Goal: Task Accomplishment & Management: Use online tool/utility

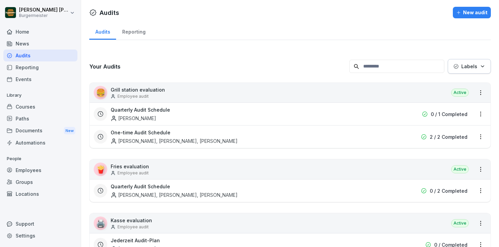
click at [29, 57] on div "Audits" at bounding box center [40, 56] width 74 height 12
click at [135, 31] on div "Reporting" at bounding box center [133, 30] width 35 height 17
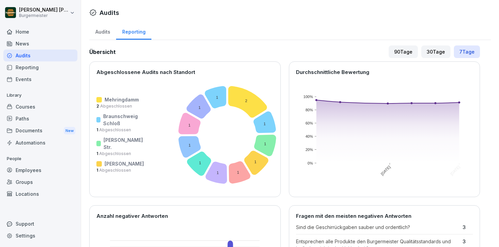
click at [110, 33] on div "Audits" at bounding box center [102, 30] width 27 height 17
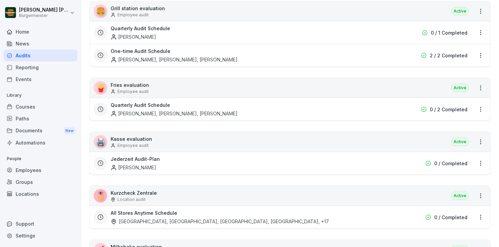
scroll to position [99, 0]
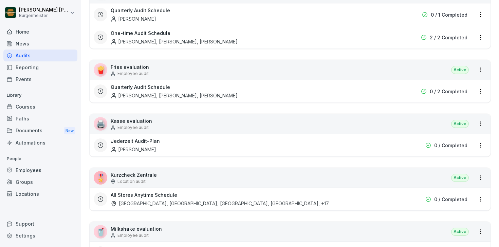
click at [139, 202] on div "[GEOGRAPHIC_DATA], [GEOGRAPHIC_DATA], [GEOGRAPHIC_DATA], [GEOGRAPHIC_DATA] , +17" at bounding box center [220, 203] width 218 height 7
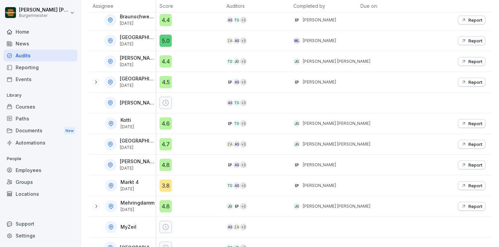
scroll to position [177, 0]
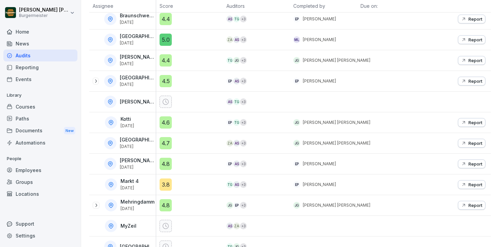
click at [96, 82] on icon at bounding box center [95, 80] width 5 height 5
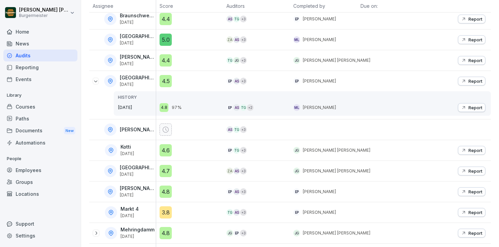
click at [96, 82] on icon at bounding box center [95, 80] width 5 height 5
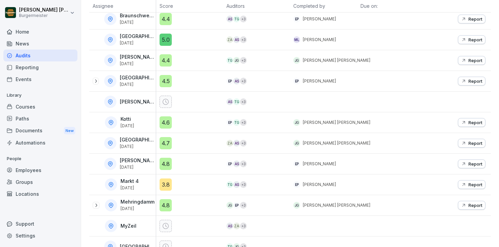
click at [137, 100] on p "[PERSON_NAME]" at bounding box center [137, 102] width 35 height 6
click at [134, 105] on p "[PERSON_NAME]" at bounding box center [137, 102] width 35 height 6
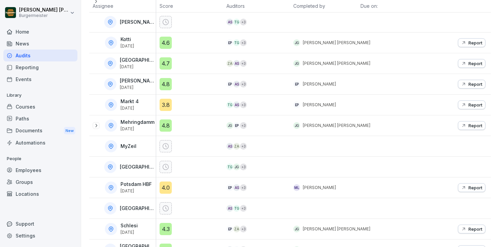
scroll to position [318, 0]
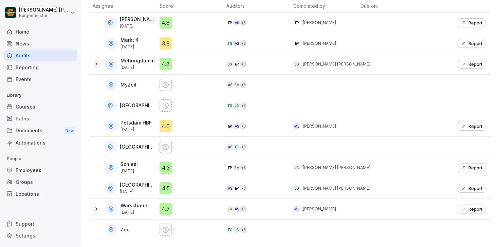
click at [112, 228] on icon at bounding box center [111, 229] width 4 height 5
click at [97, 209] on icon at bounding box center [95, 208] width 5 height 5
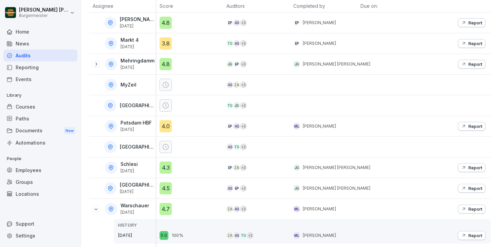
click at [97, 209] on icon at bounding box center [95, 208] width 5 height 5
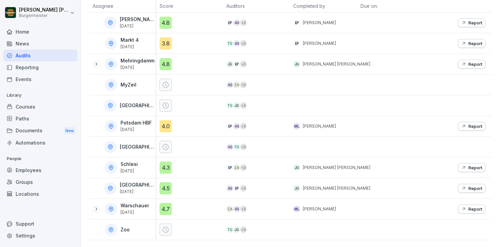
click at [97, 209] on icon at bounding box center [95, 208] width 5 height 5
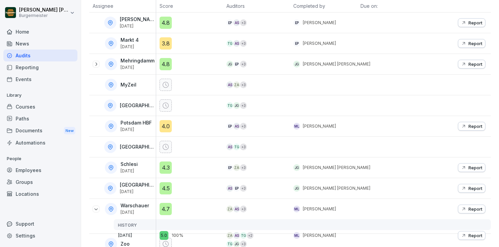
scroll to position [346, 0]
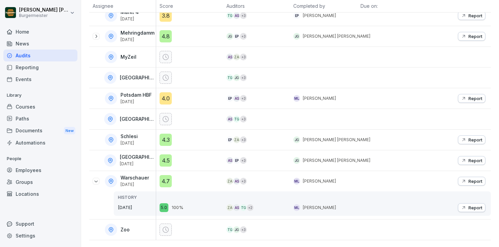
click at [97, 181] on icon at bounding box center [95, 181] width 5 height 5
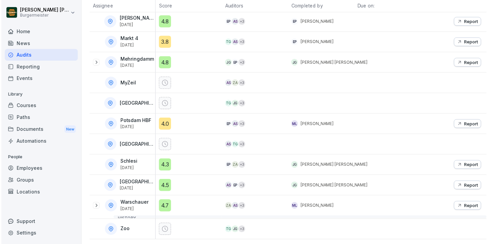
scroll to position [318, 0]
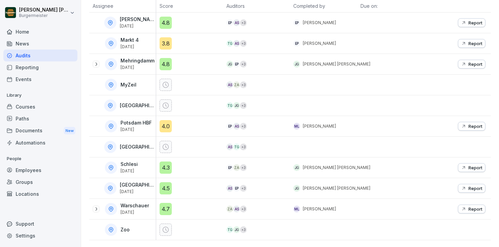
click at [140, 190] on p "[DATE]" at bounding box center [137, 191] width 35 height 5
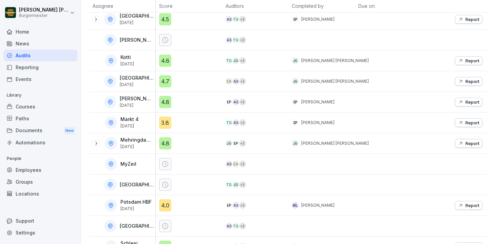
scroll to position [244, 0]
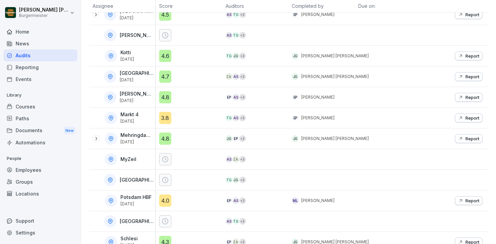
click at [459, 137] on icon "button" at bounding box center [460, 138] width 5 height 5
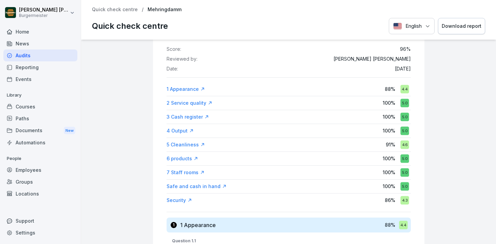
scroll to position [46, 0]
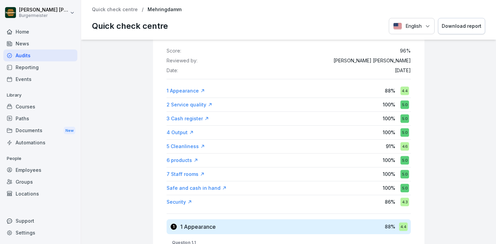
click at [458, 27] on div "Download report" at bounding box center [462, 25] width 40 height 7
